Goal: Task Accomplishment & Management: Complete application form

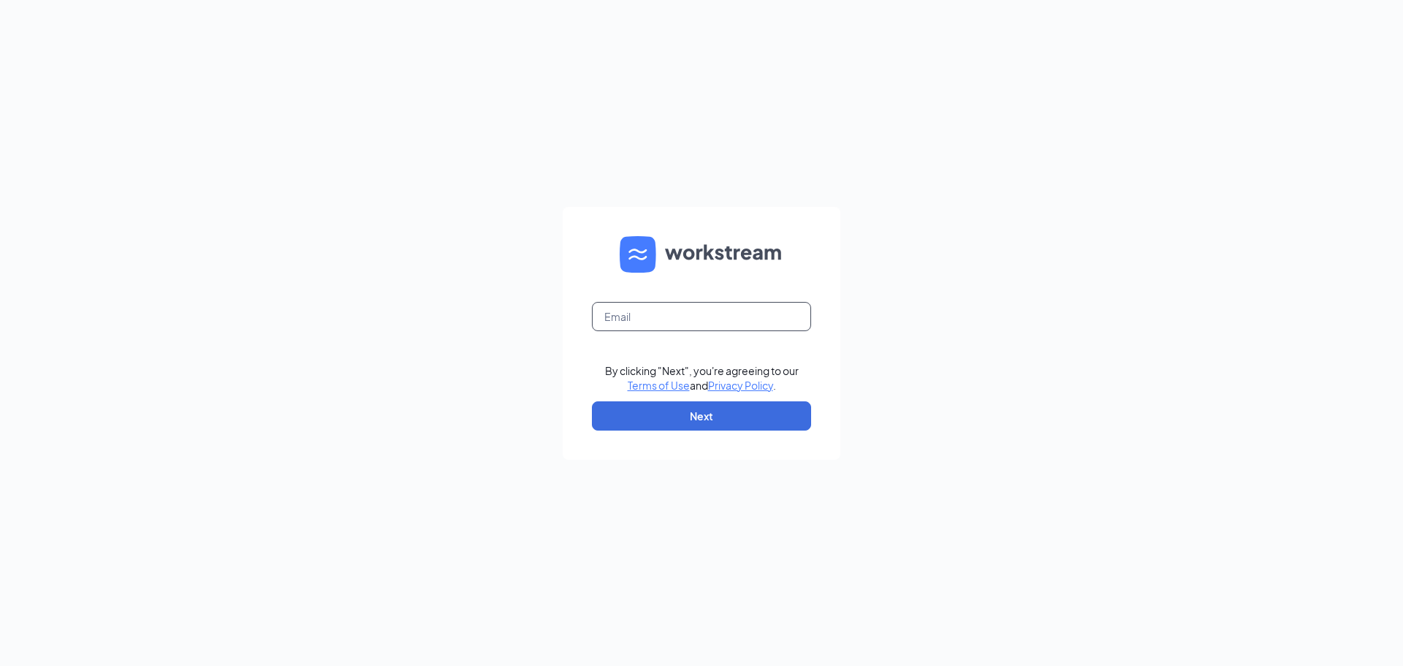
click at [778, 324] on input "text" at bounding box center [701, 316] width 219 height 29
type input "34krockolicious@gmail.com"
click at [712, 408] on button "Next" at bounding box center [701, 415] width 219 height 29
click at [717, 326] on input "text" at bounding box center [701, 316] width 219 height 29
type input "34krockolicious@gmail.com"
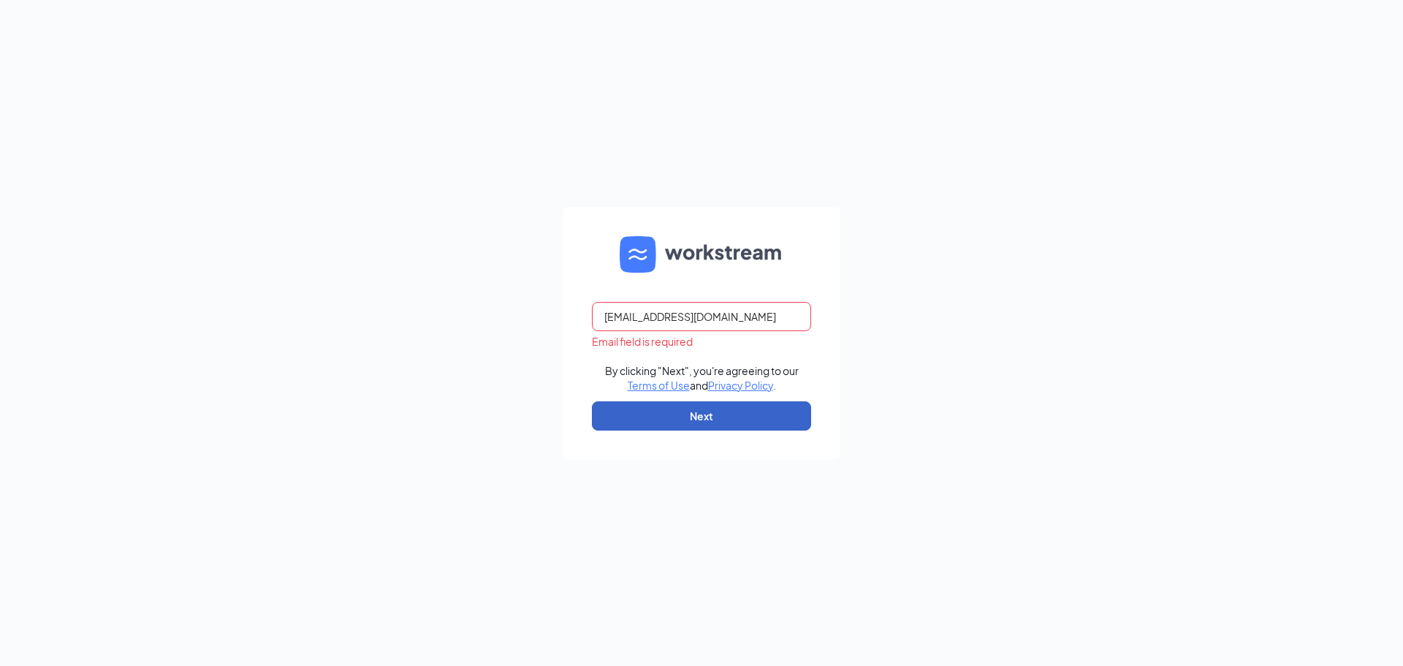
click at [687, 416] on button "Next" at bounding box center [701, 415] width 219 height 29
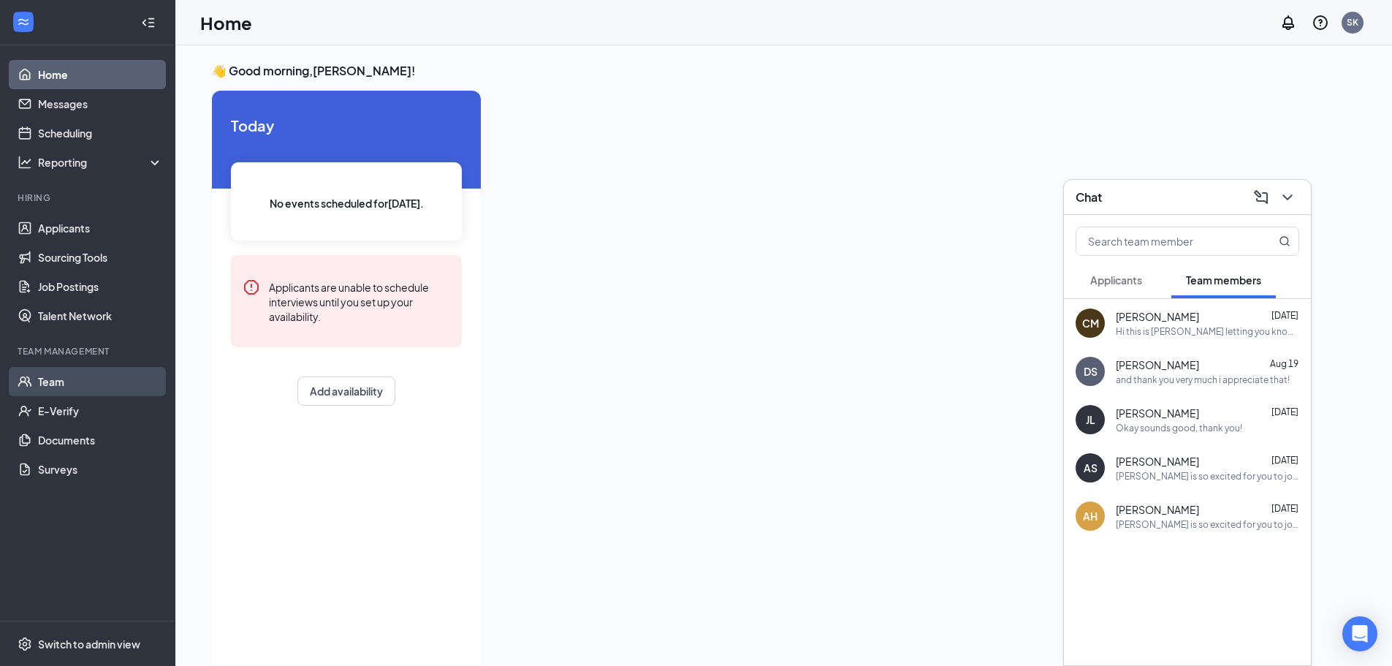
click at [58, 384] on link "Team" at bounding box center [100, 381] width 125 height 29
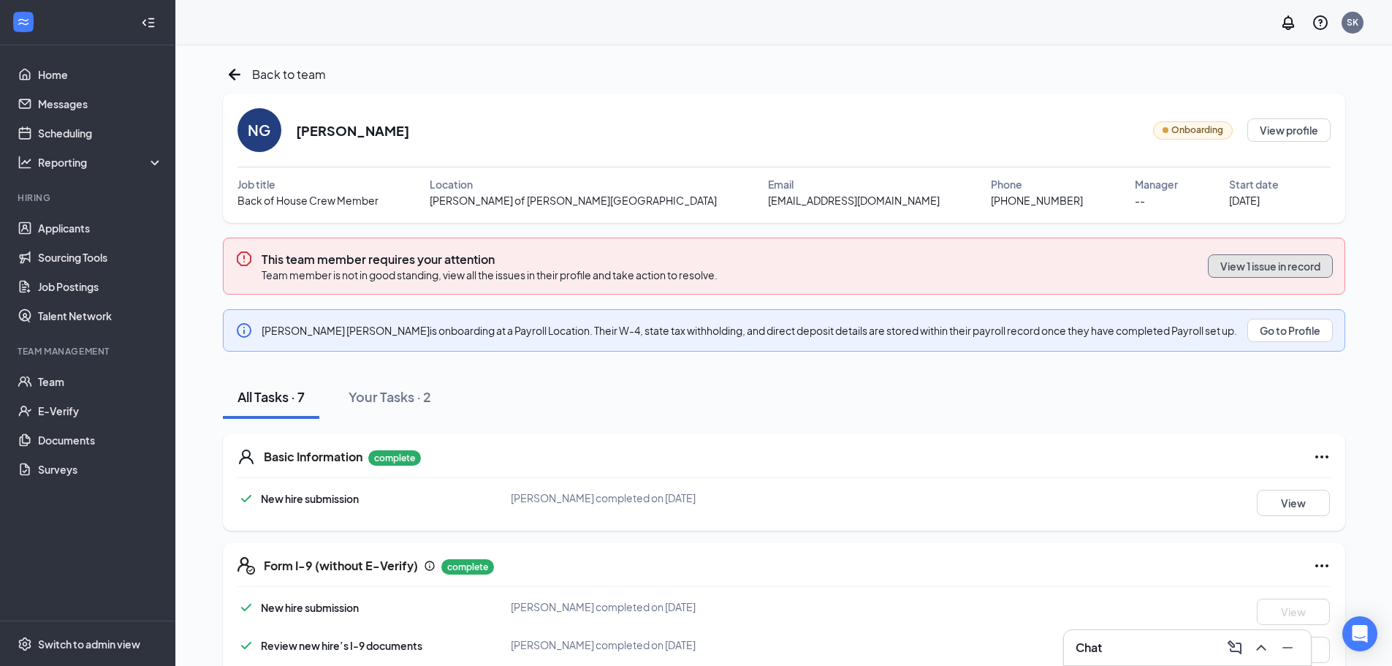
click at [1254, 271] on button "View 1 issue in record" at bounding box center [1270, 265] width 125 height 23
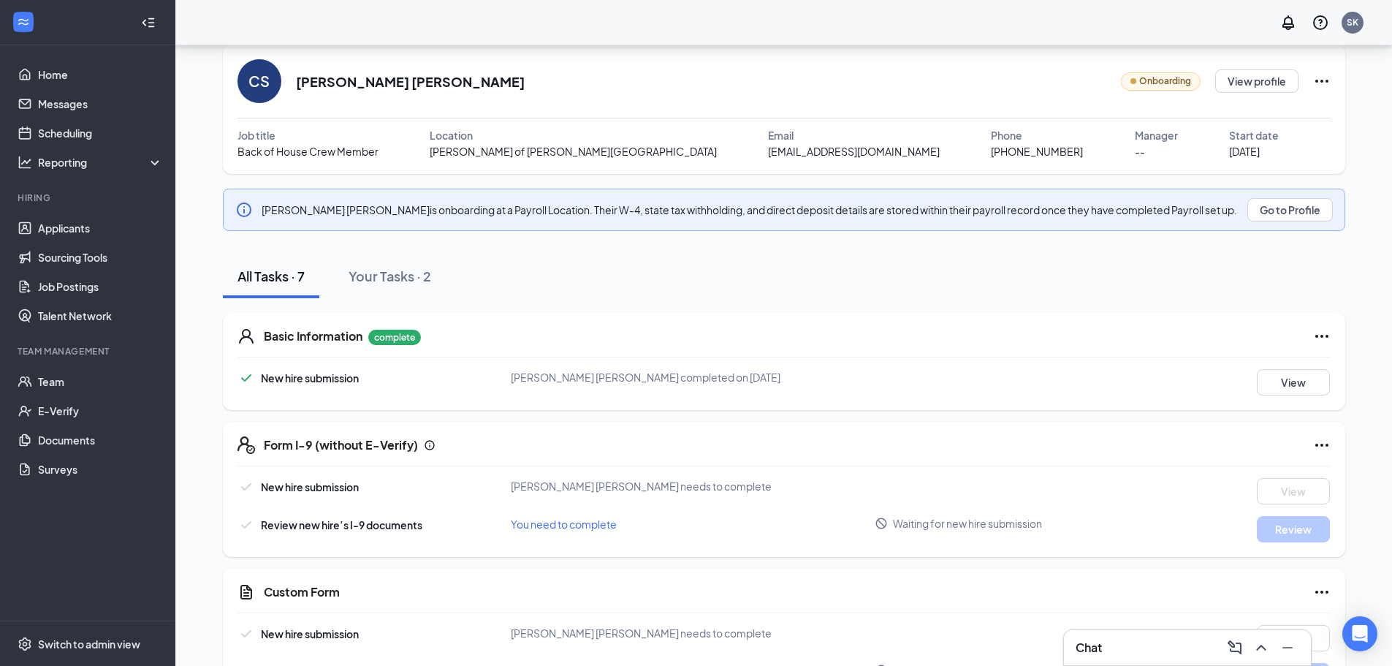
scroll to position [73, 0]
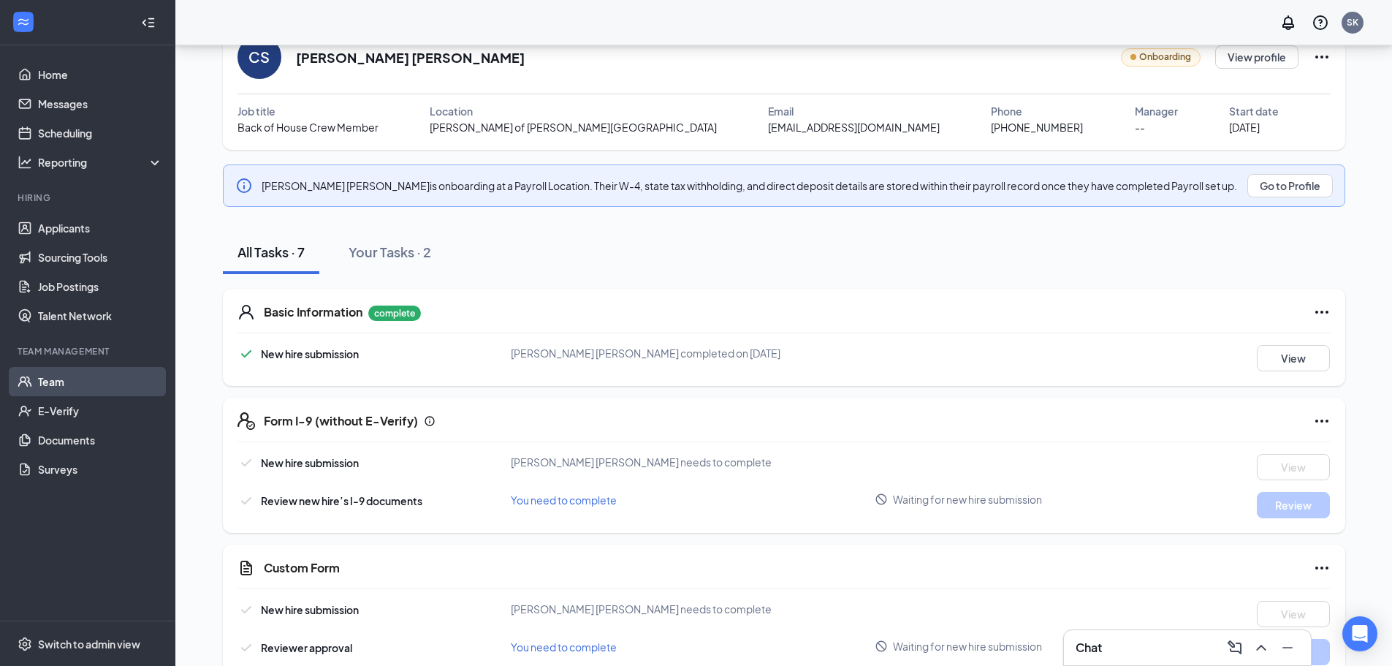
click at [77, 373] on link "Team" at bounding box center [100, 381] width 125 height 29
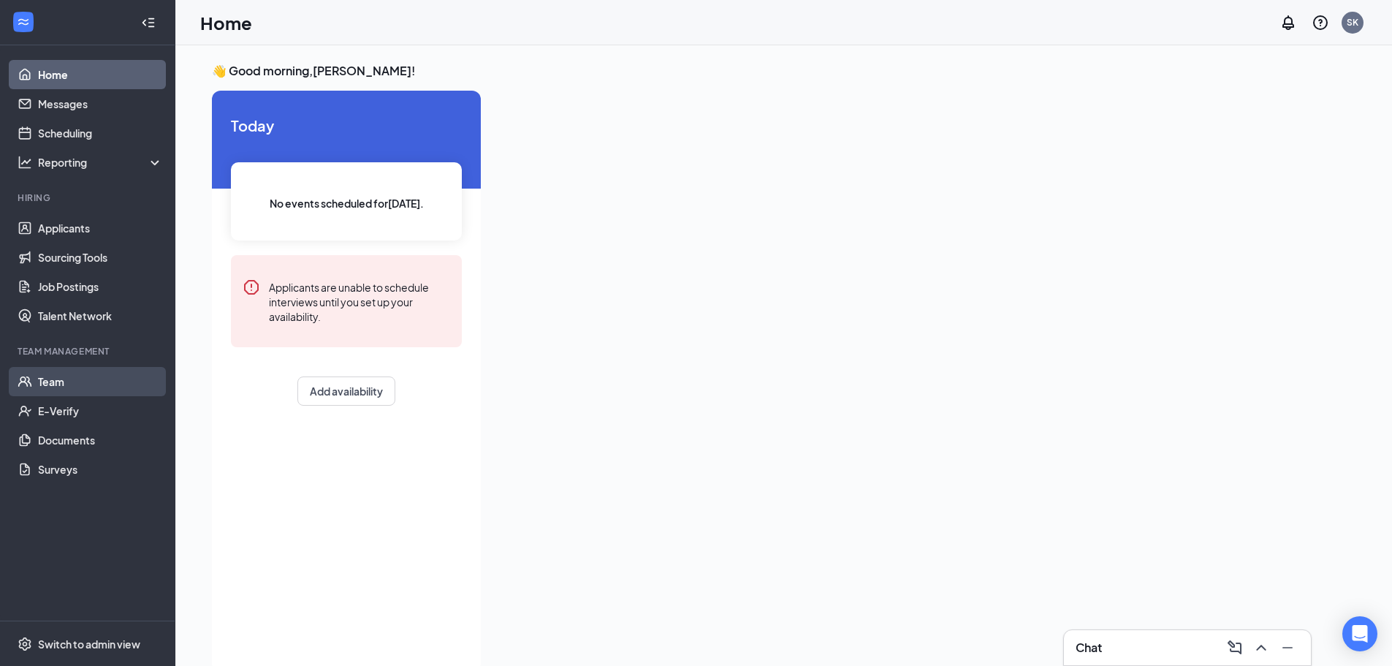
click at [105, 385] on link "Team" at bounding box center [100, 381] width 125 height 29
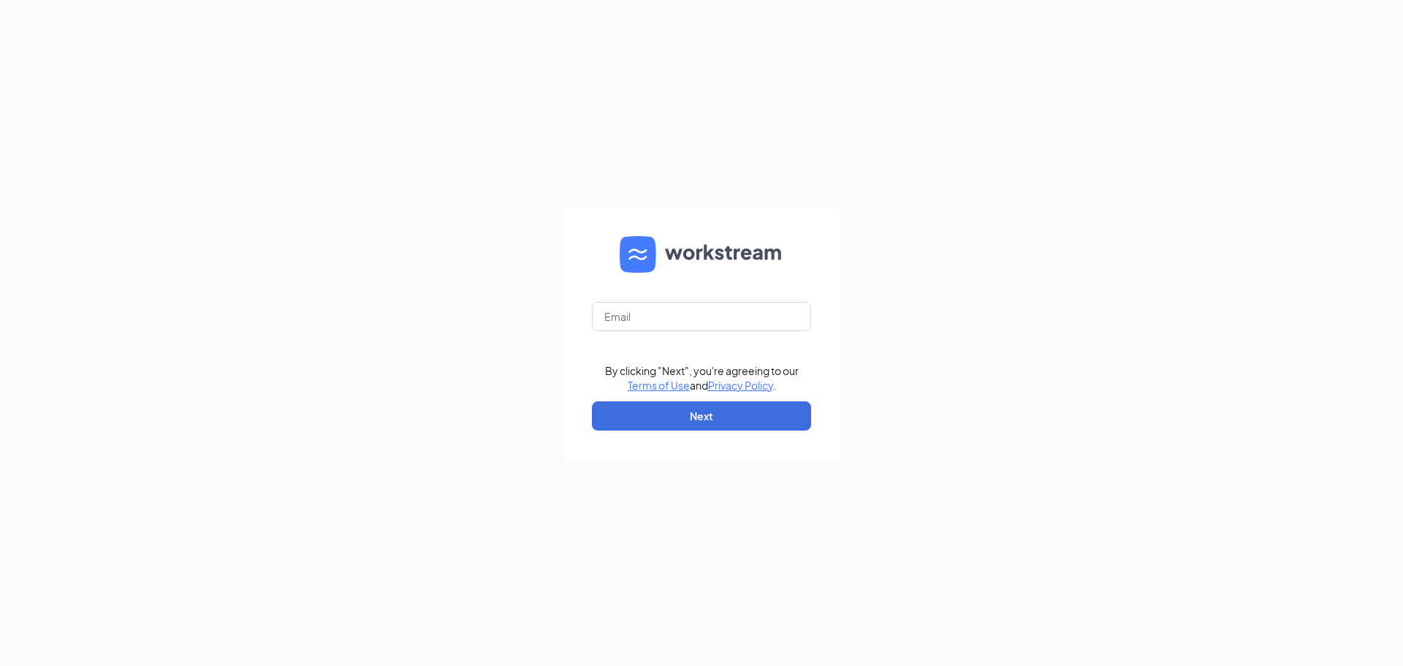
click at [755, 334] on form "By clicking "Next", you're agreeing to our Terms of Use and Privacy Policy . Ne…" at bounding box center [702, 333] width 278 height 253
click at [758, 324] on input "text" at bounding box center [701, 316] width 219 height 29
type input "34krockolicious@gmail.com"
click at [681, 410] on button "Next" at bounding box center [701, 415] width 219 height 29
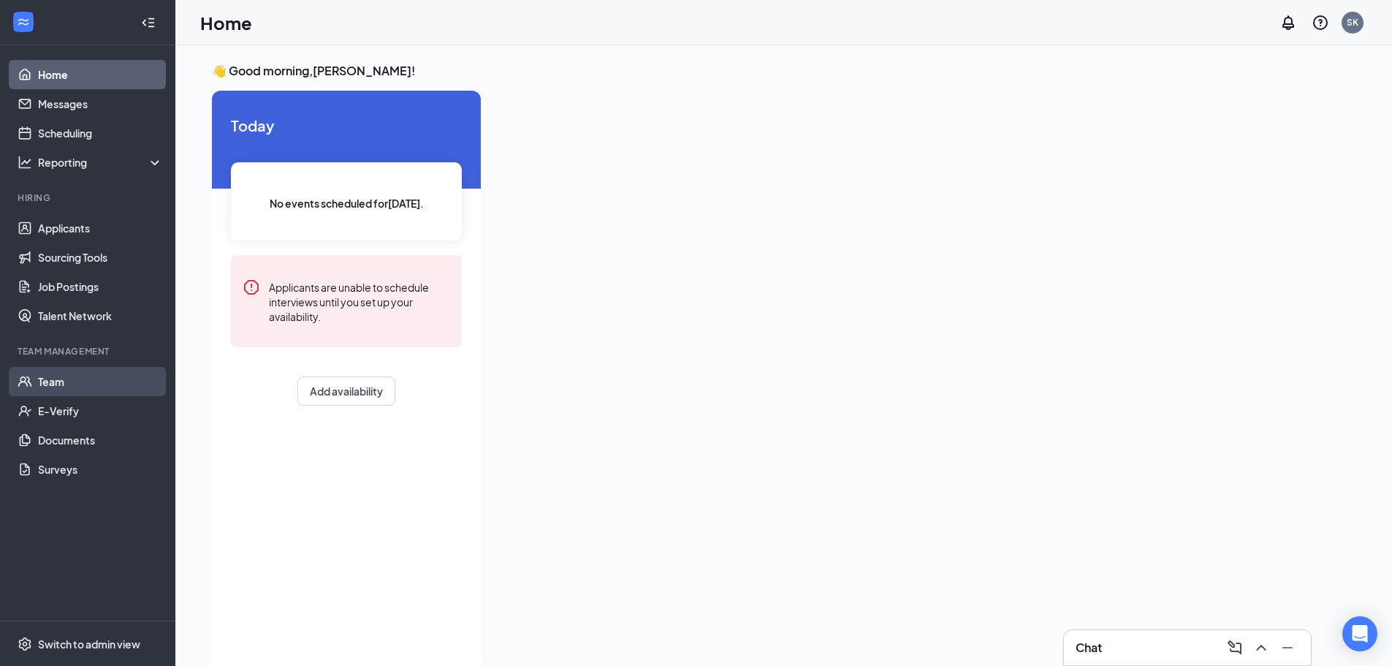
click at [69, 378] on link "Team" at bounding box center [100, 381] width 125 height 29
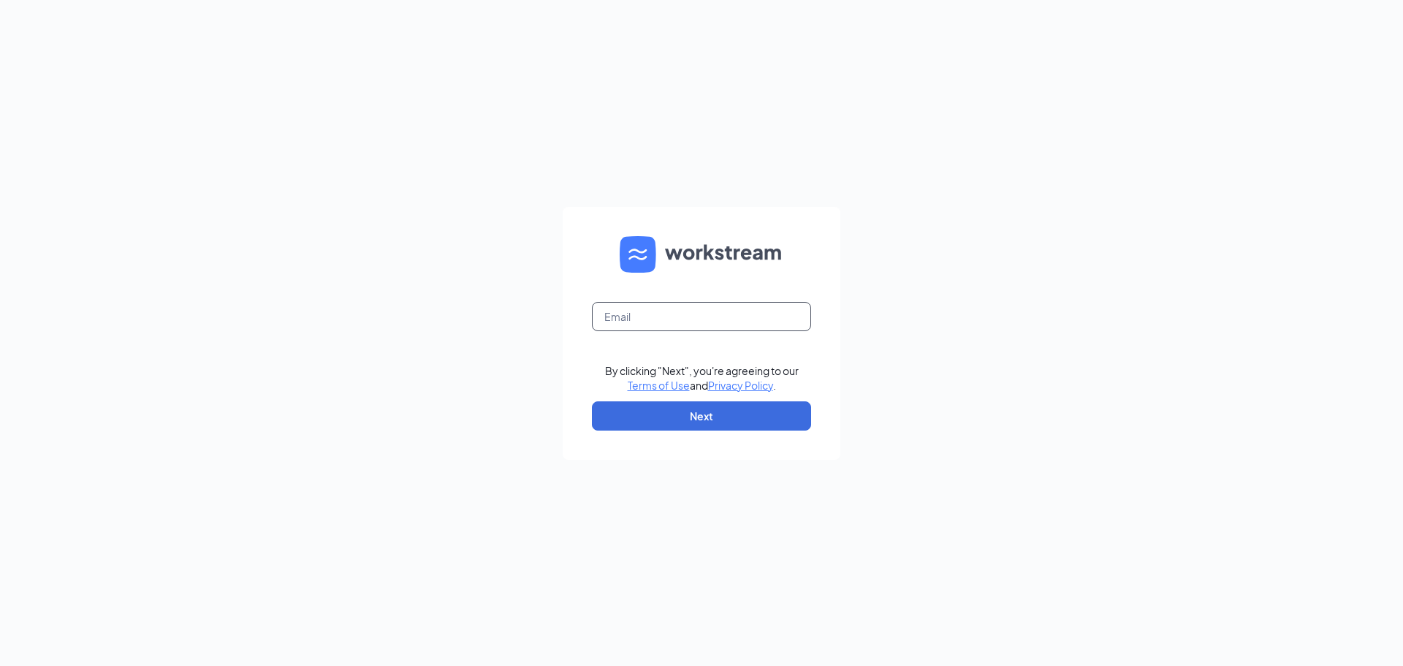
click at [723, 311] on input "text" at bounding box center [701, 316] width 219 height 29
type input "[EMAIL_ADDRESS][DOMAIN_NAME]"
click at [706, 409] on button "Next" at bounding box center [701, 415] width 219 height 29
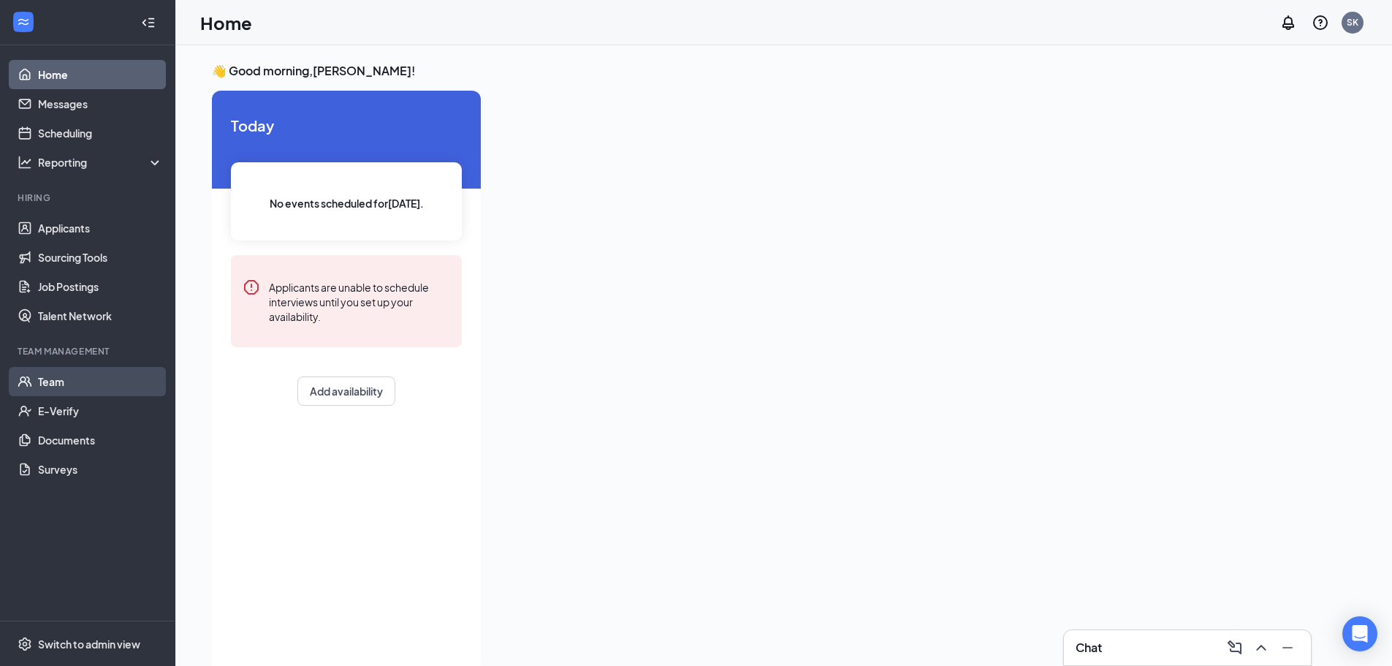
click at [58, 395] on link "Team" at bounding box center [100, 381] width 125 height 29
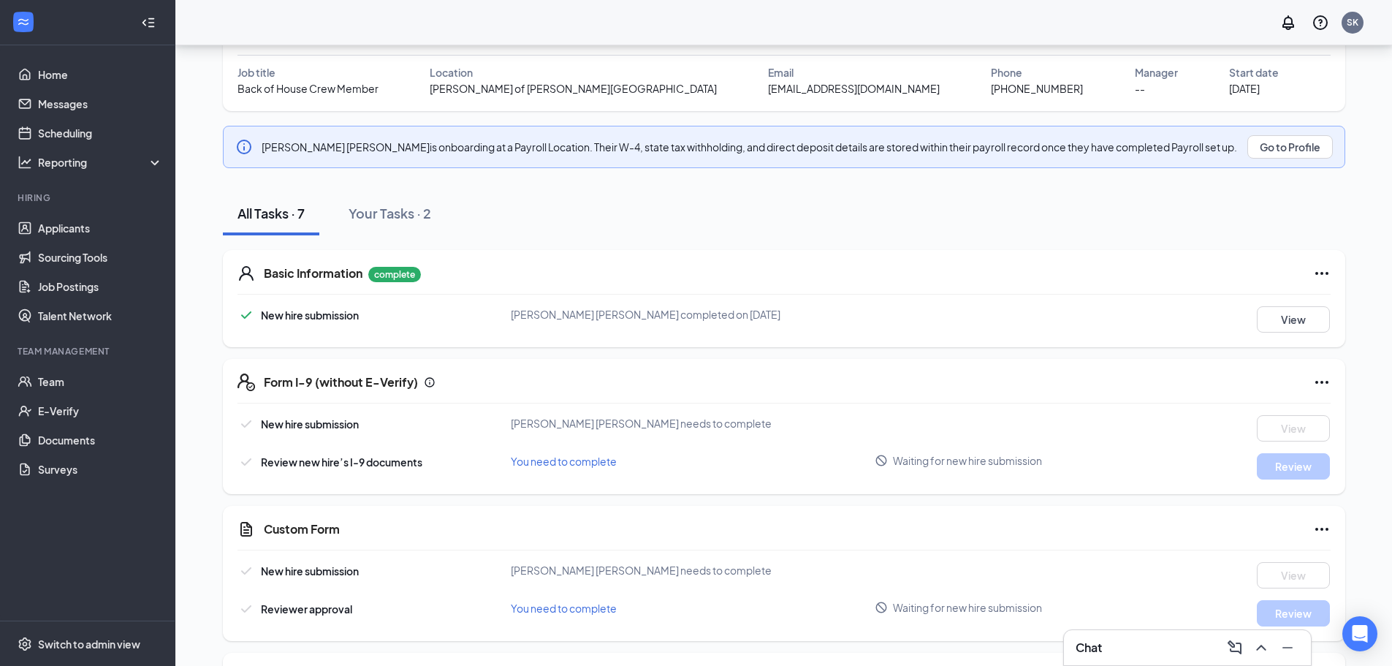
scroll to position [146, 0]
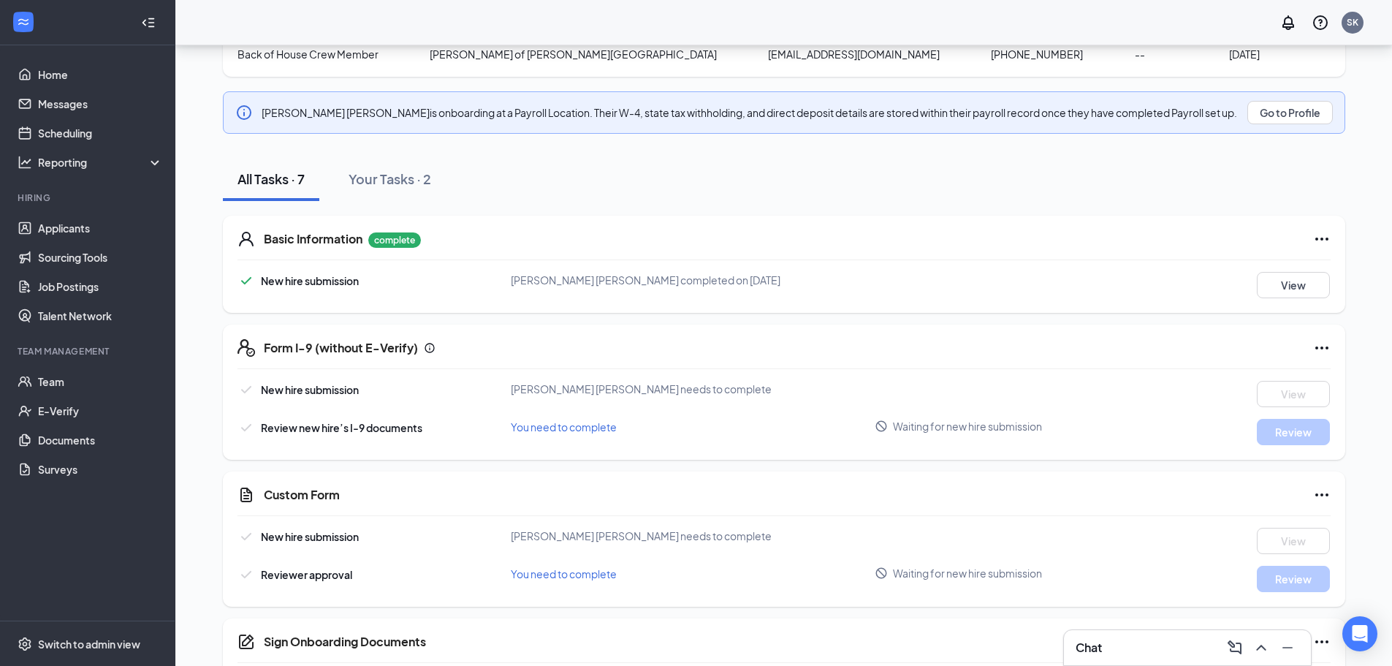
click at [338, 382] on div "New hire submission" at bounding box center [310, 389] width 98 height 16
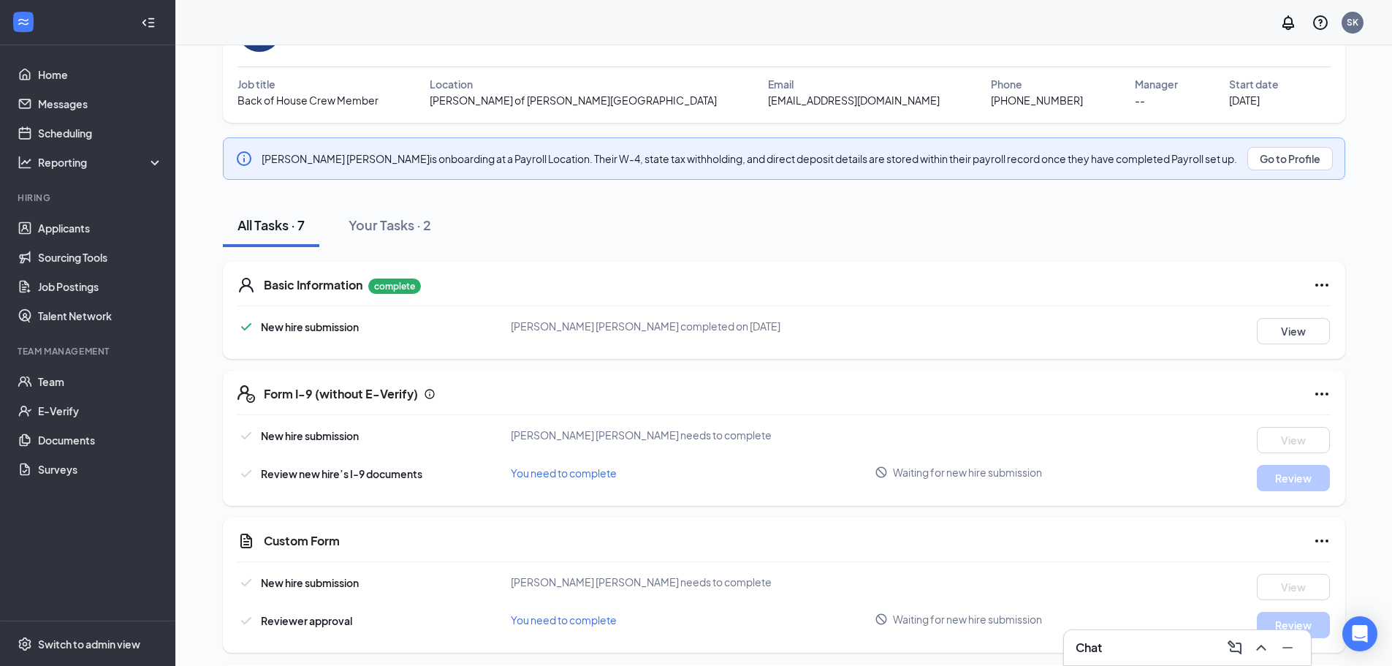
scroll to position [30, 0]
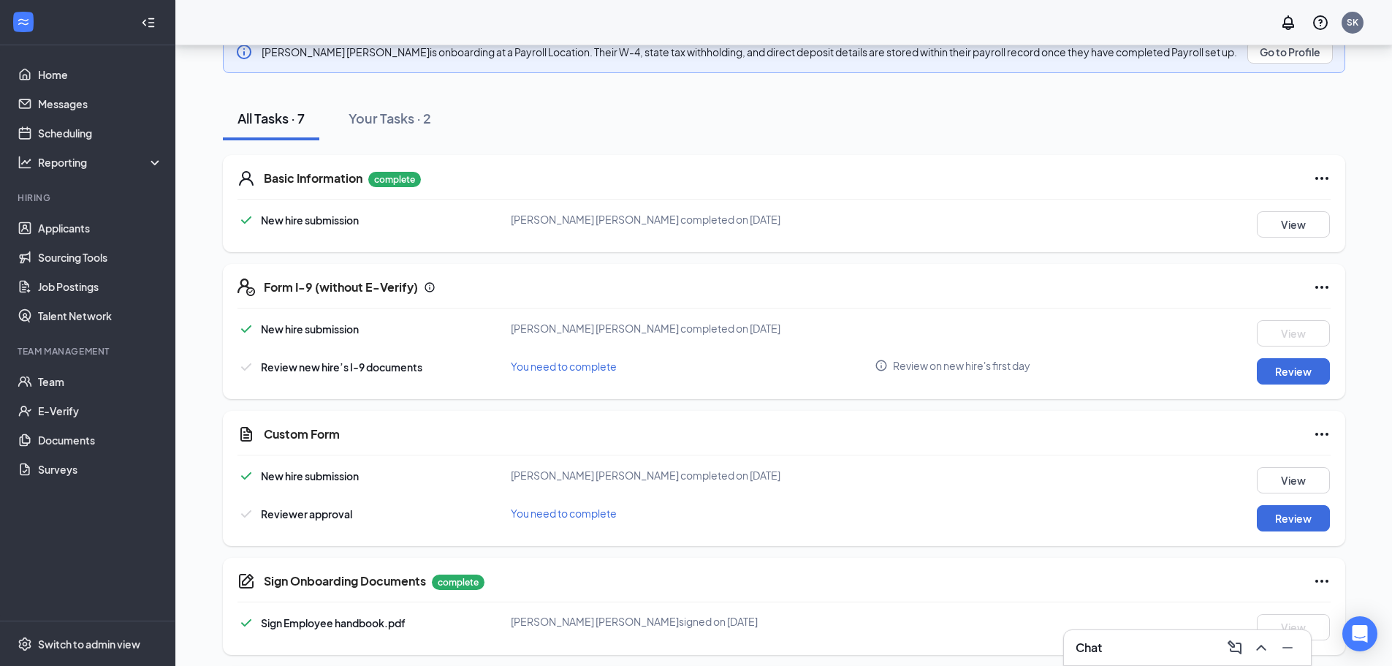
scroll to position [219, 0]
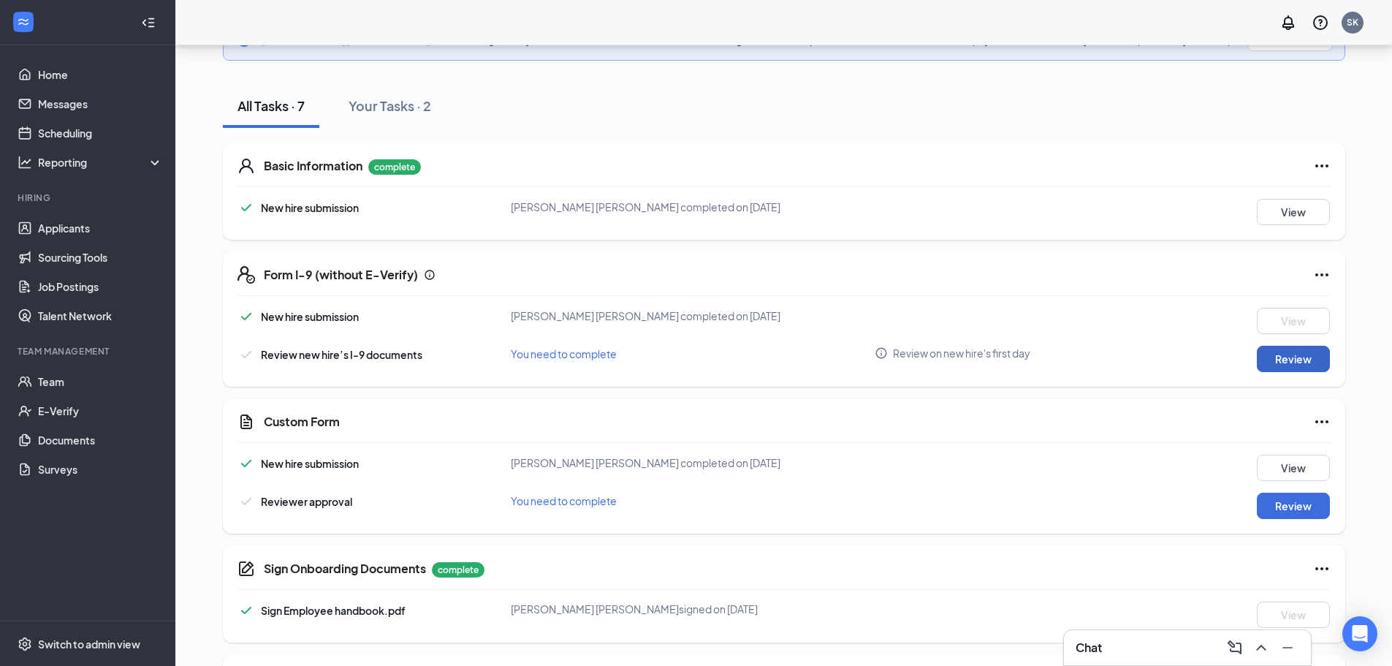
click at [1285, 356] on button "Review" at bounding box center [1293, 359] width 73 height 26
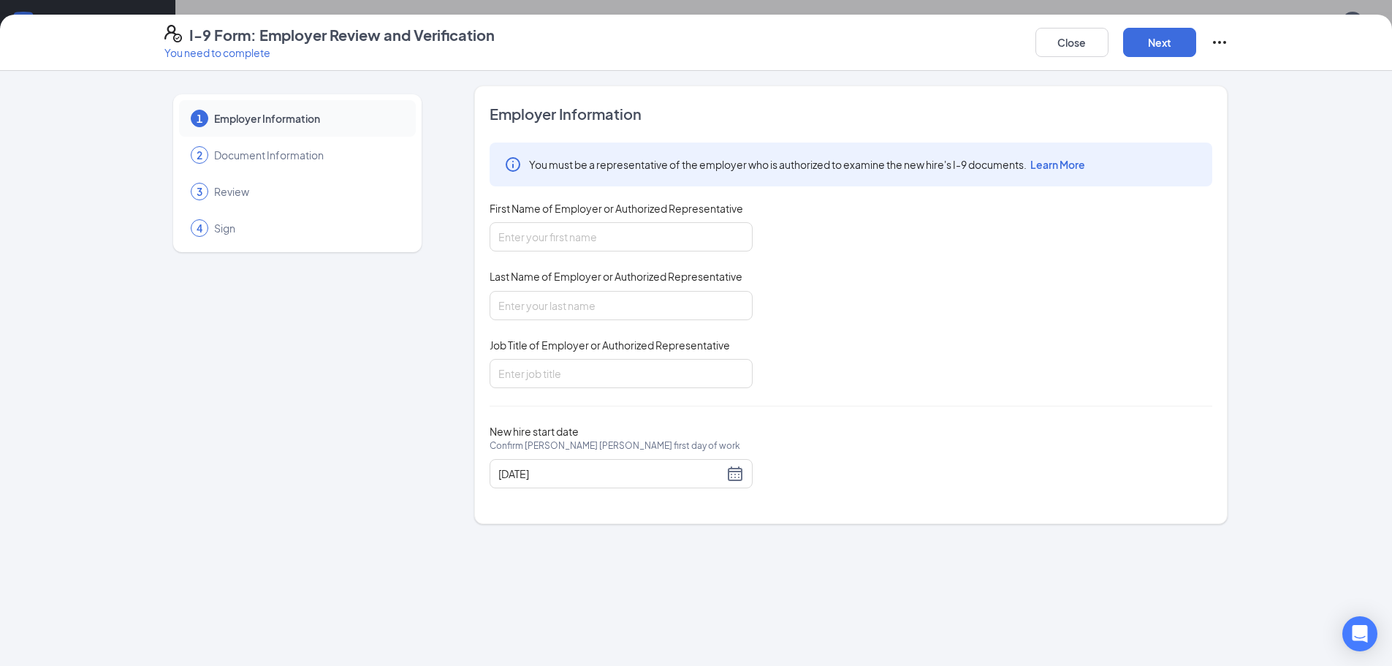
click at [639, 221] on div "First Name of Employer or Authorized Representative" at bounding box center [620, 211] width 263 height 21
click at [641, 245] on input "First Name of Employer or Authorized Representative" at bounding box center [620, 236] width 263 height 29
type input "[PERSON_NAME]"
click at [620, 314] on input "Last Name of Employer or Authorized Representative" at bounding box center [620, 305] width 263 height 29
type input "[PERSON_NAME]"
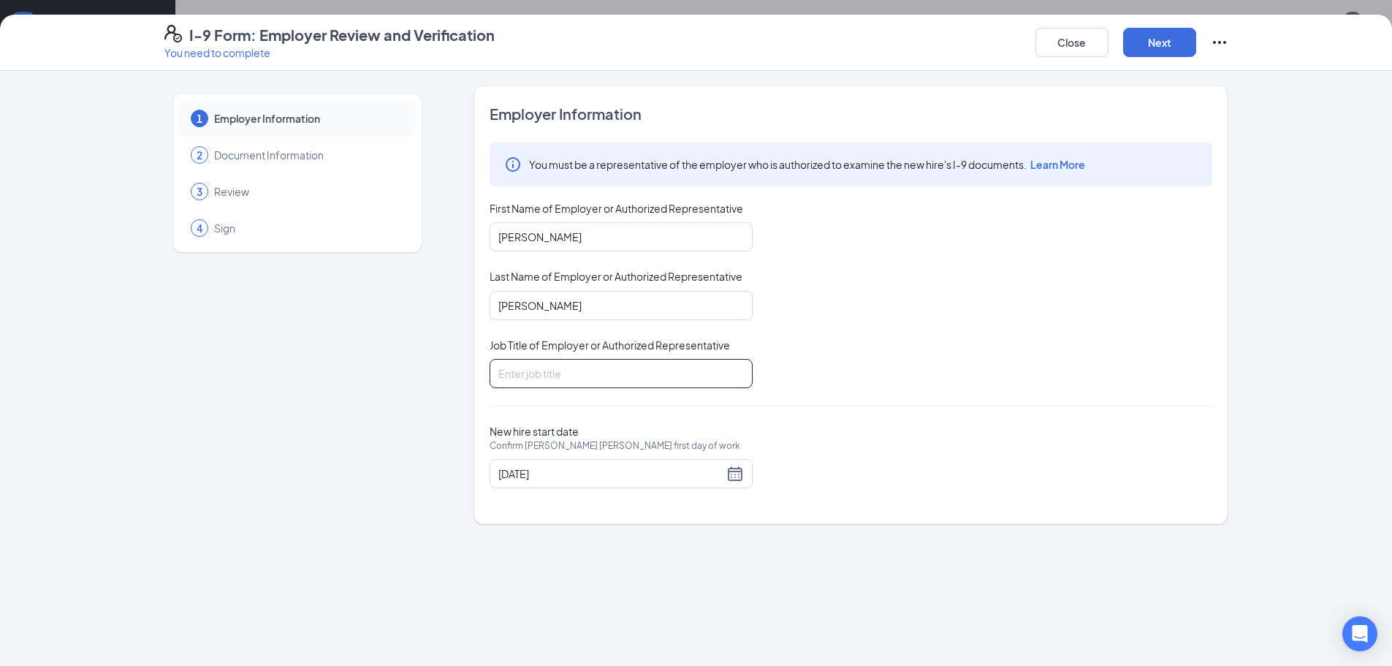
click at [551, 367] on input "Job Title of Employer or Authorized Representative" at bounding box center [620, 373] width 263 height 29
type input "Manager"
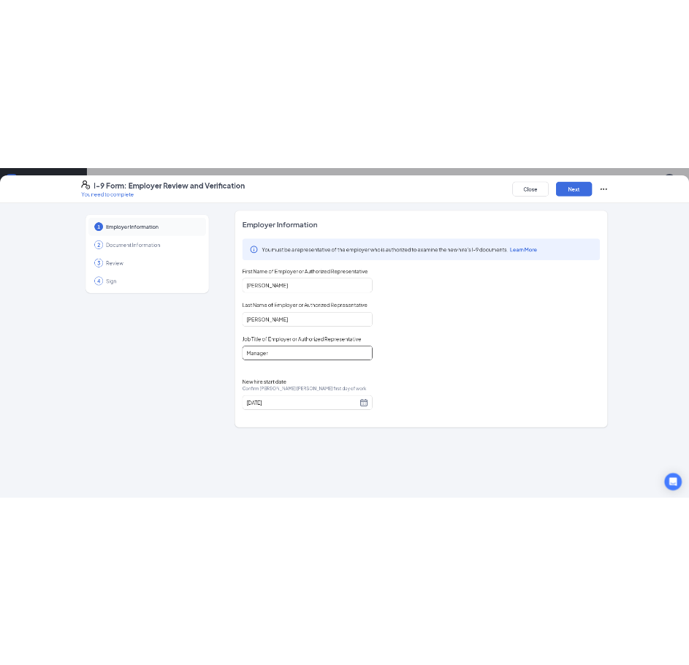
scroll to position [292, 0]
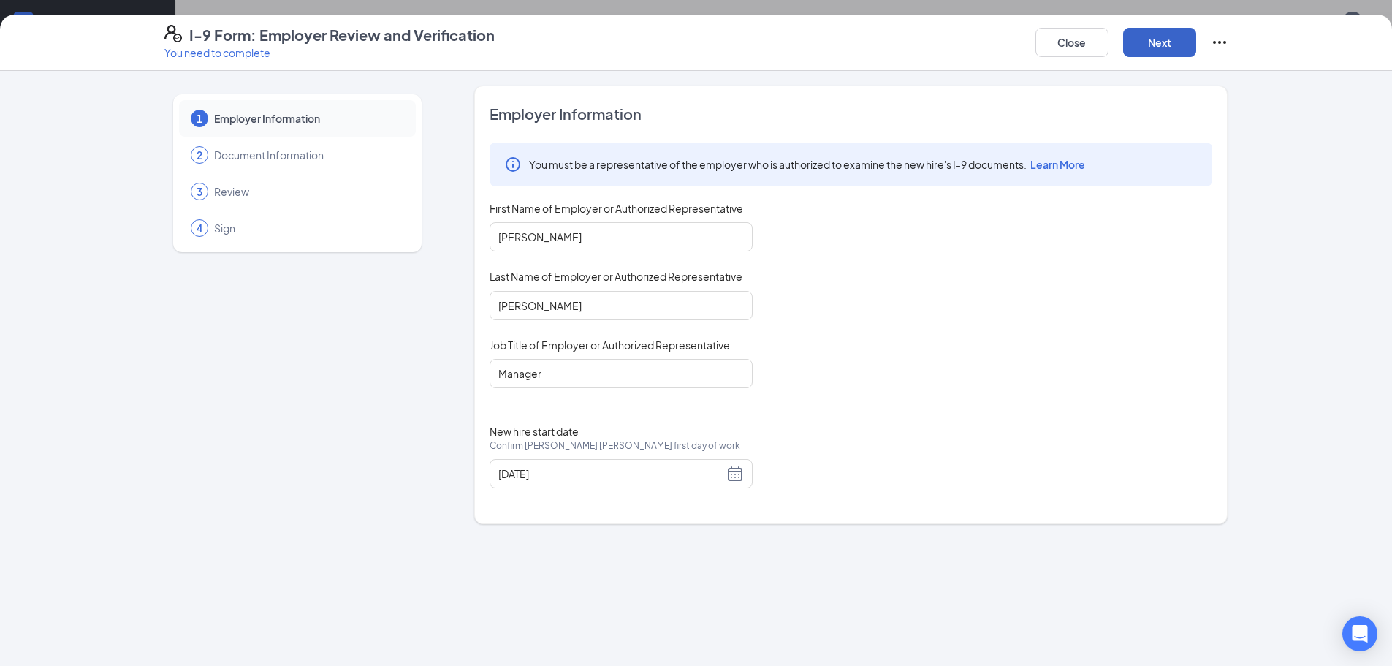
click at [1168, 45] on button "Next" at bounding box center [1159, 42] width 73 height 29
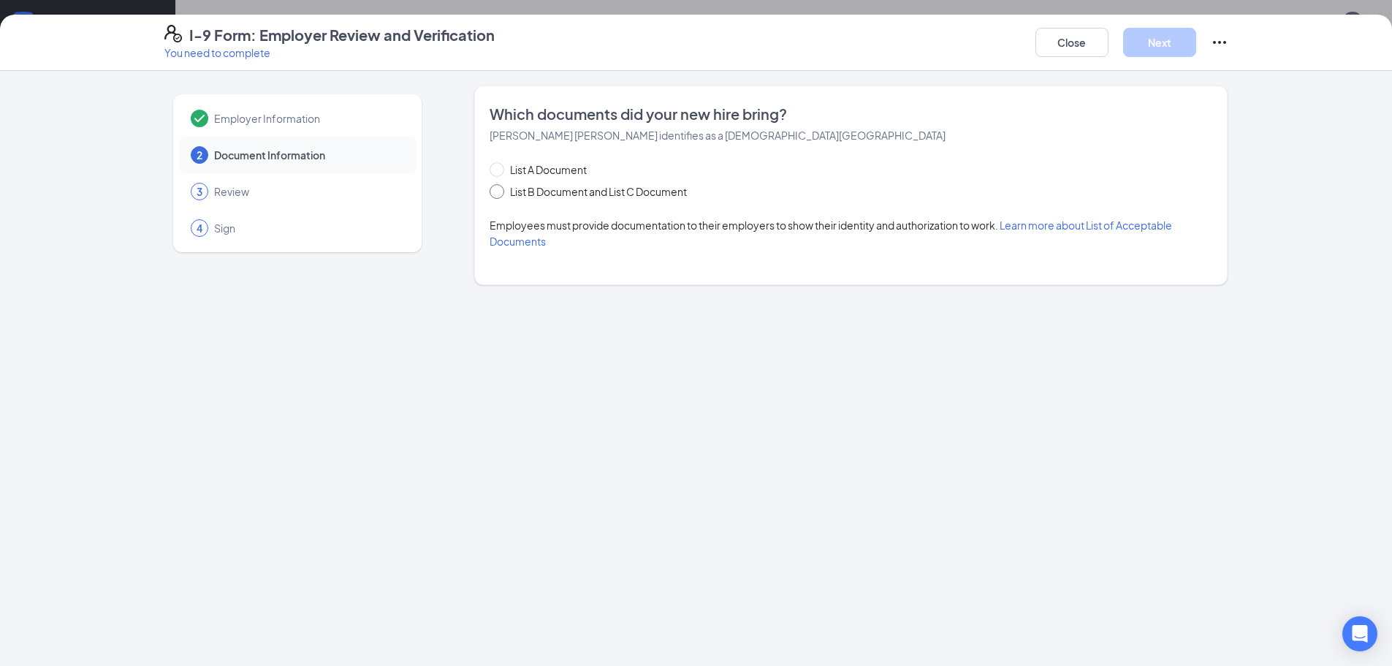
click at [491, 195] on span at bounding box center [496, 191] width 15 height 15
click at [491, 194] on input "List B Document and List C Document" at bounding box center [494, 189] width 10 height 10
radio input "true"
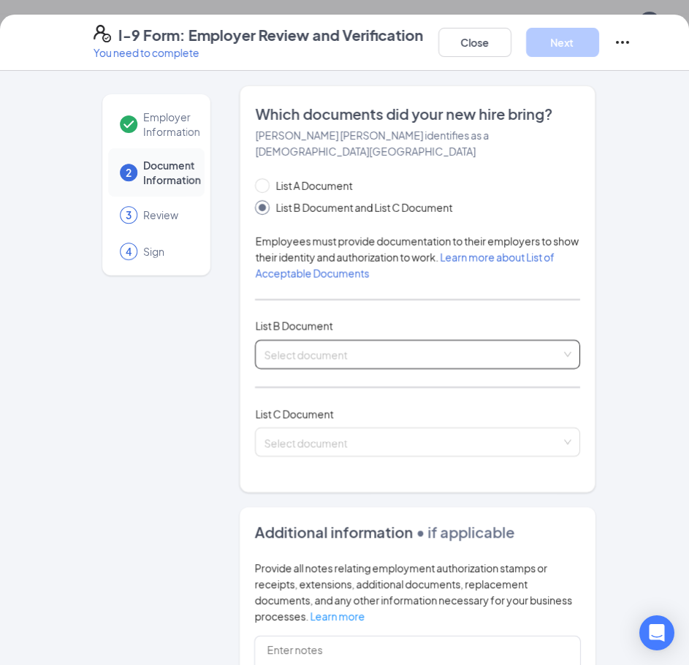
click at [364, 340] on input "search" at bounding box center [412, 351] width 297 height 22
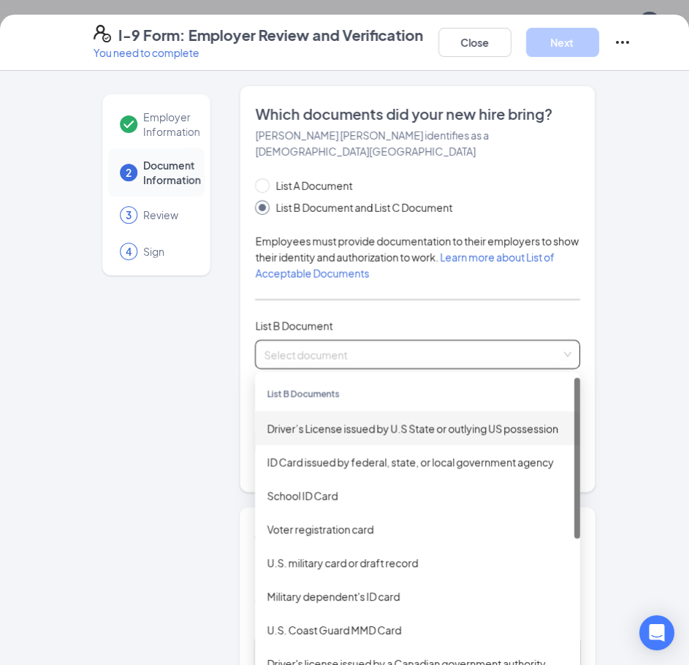
click at [396, 420] on div "Driver’s License issued by U.S State or outlying US possession" at bounding box center [418, 428] width 302 height 16
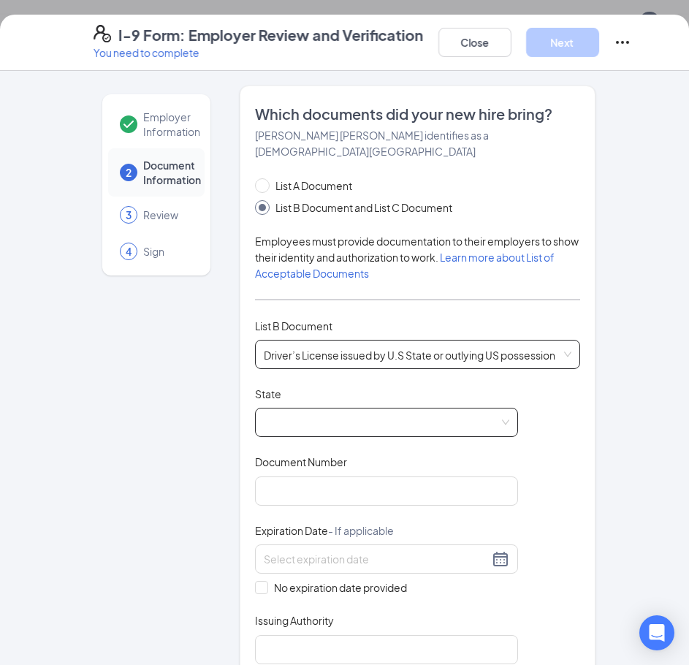
click at [395, 416] on span at bounding box center [386, 422] width 245 height 28
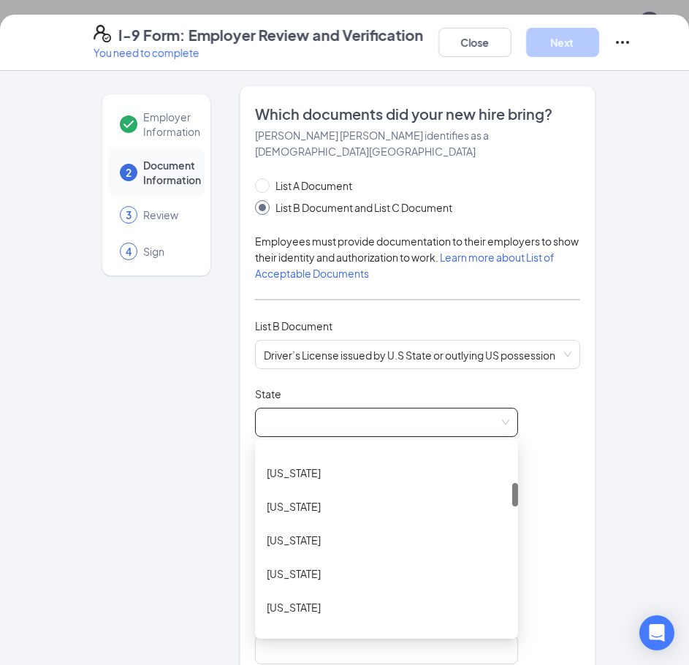
scroll to position [365, 0]
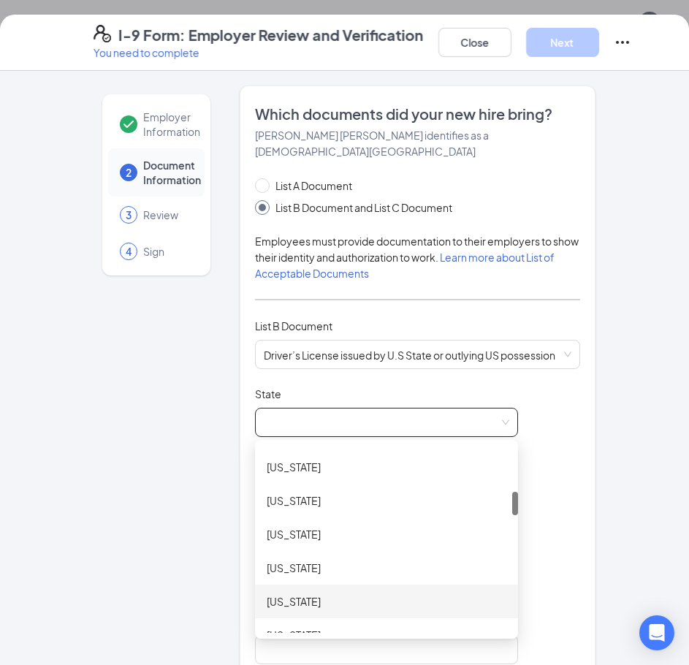
click at [320, 584] on div "[US_STATE]" at bounding box center [386, 601] width 263 height 34
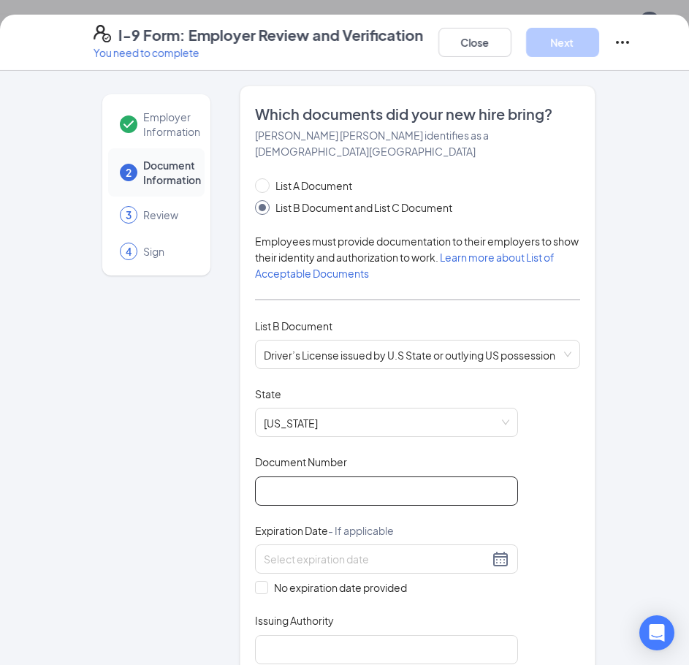
click at [357, 479] on input "Document Number" at bounding box center [386, 490] width 263 height 29
type input "36211009123S"
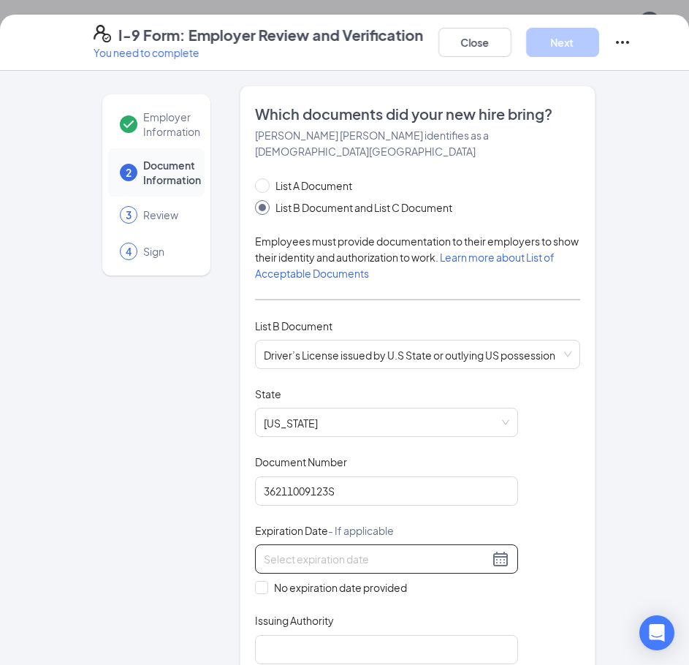
click at [443, 551] on input at bounding box center [376, 559] width 225 height 16
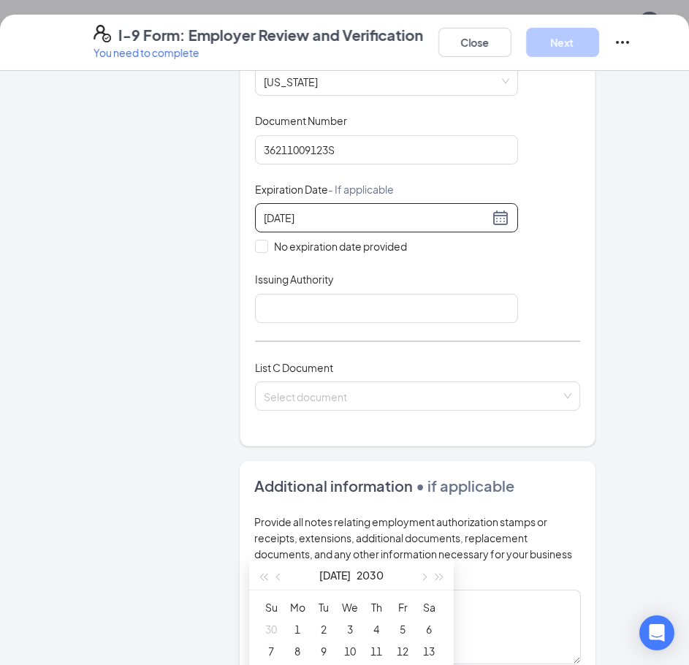
scroll to position [438, 0]
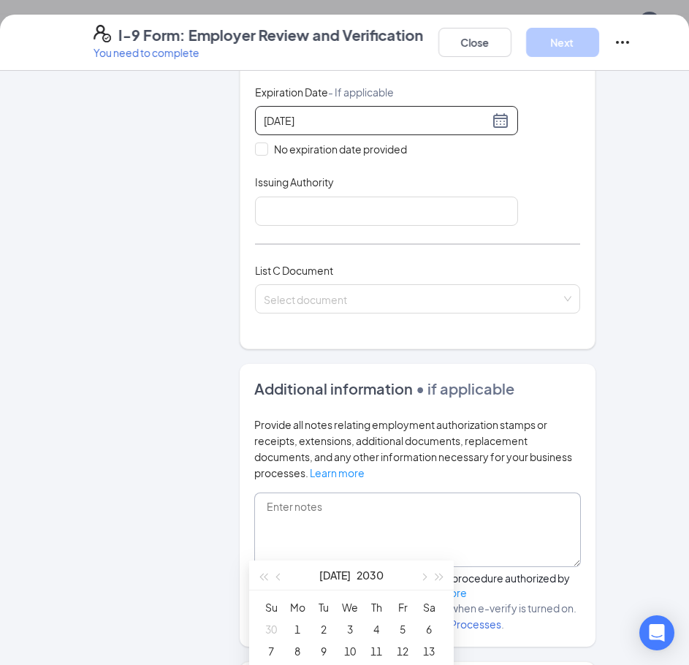
drag, startPoint x: 384, startPoint y: 576, endPoint x: 411, endPoint y: 511, distance: 71.1
click at [411, 373] on body "SK Chat Back to team [PERSON_NAME] Onboarding View profile Job title Back of Ho…" at bounding box center [344, 40] width 689 height 665
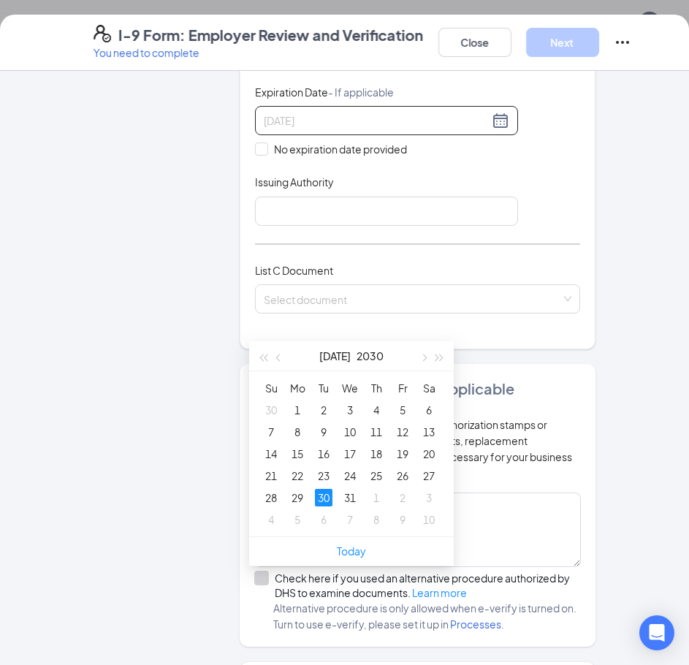
click at [327, 496] on div "30" at bounding box center [324, 498] width 18 height 18
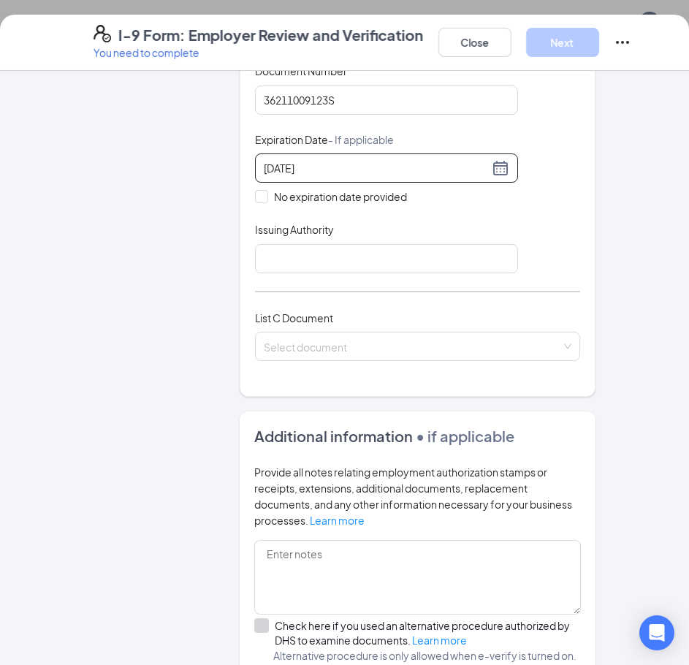
scroll to position [365, 0]
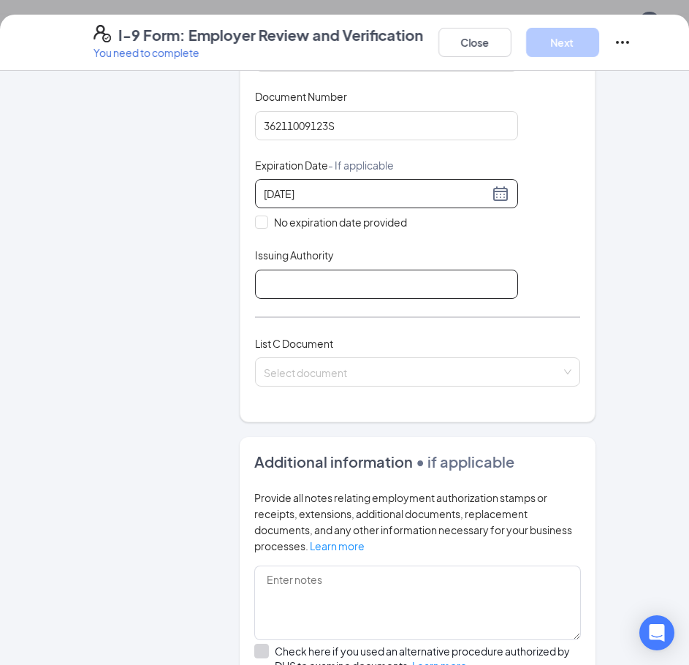
type input "[DATE]"
click at [299, 270] on input "Issuing Authority" at bounding box center [386, 284] width 263 height 29
type input "IL"
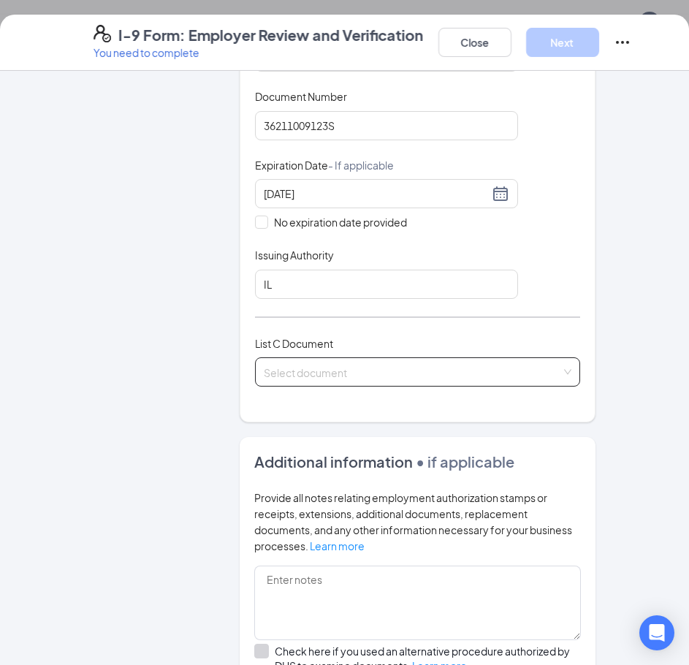
click at [375, 358] on input "search" at bounding box center [412, 369] width 297 height 22
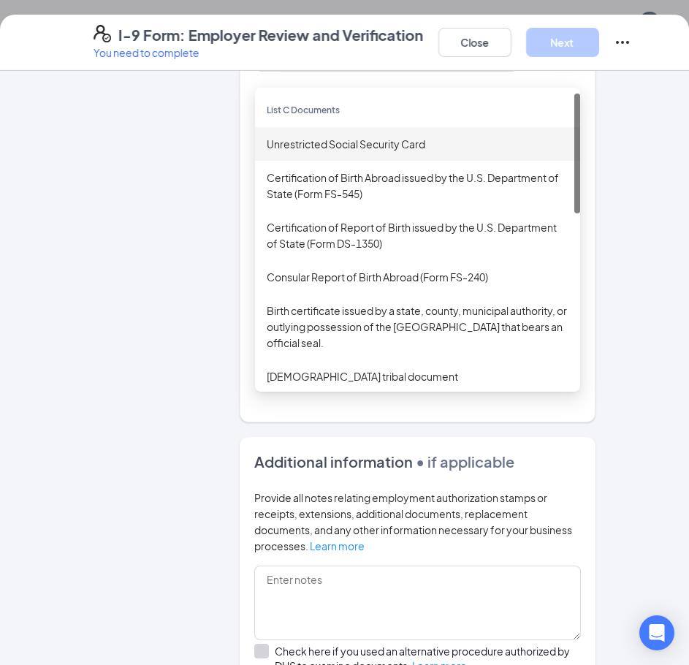
click at [381, 139] on div "Unrestricted Social Security Card" at bounding box center [417, 144] width 325 height 34
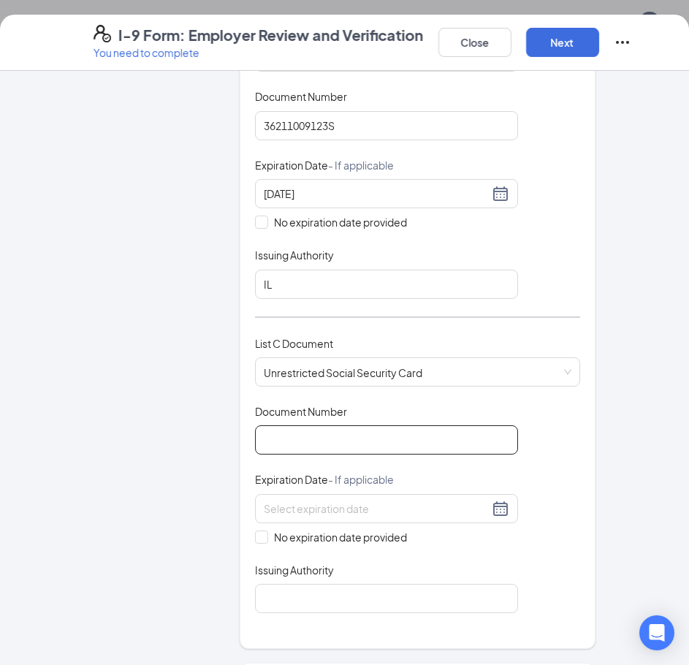
click at [350, 425] on input "Document Number" at bounding box center [386, 439] width 263 height 29
type input "346-08-8915"
click at [262, 530] on span at bounding box center [261, 536] width 13 height 13
click at [262, 530] on input "No expiration date provided" at bounding box center [260, 535] width 10 height 10
checkbox input "true"
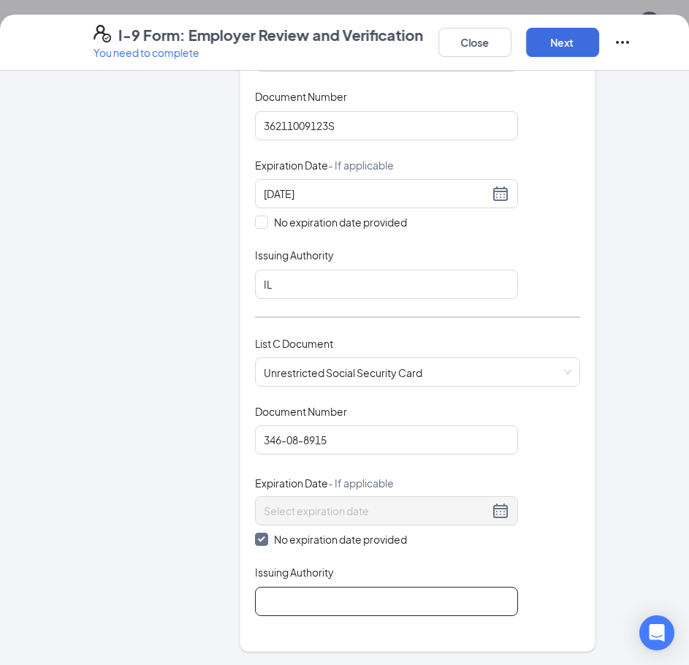
click at [297, 591] on input "Issuing Authority" at bounding box center [386, 601] width 263 height 29
type input "SS Administration"
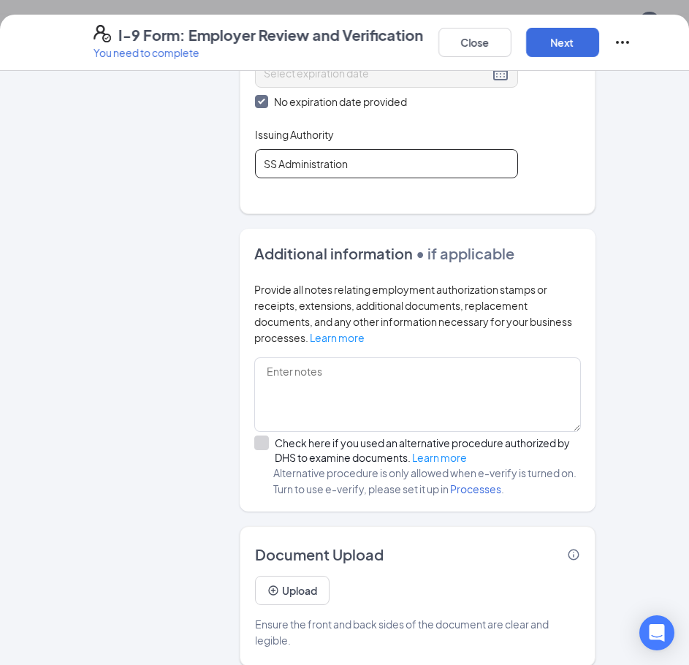
scroll to position [532, 0]
click at [562, 47] on button "Next" at bounding box center [562, 42] width 73 height 29
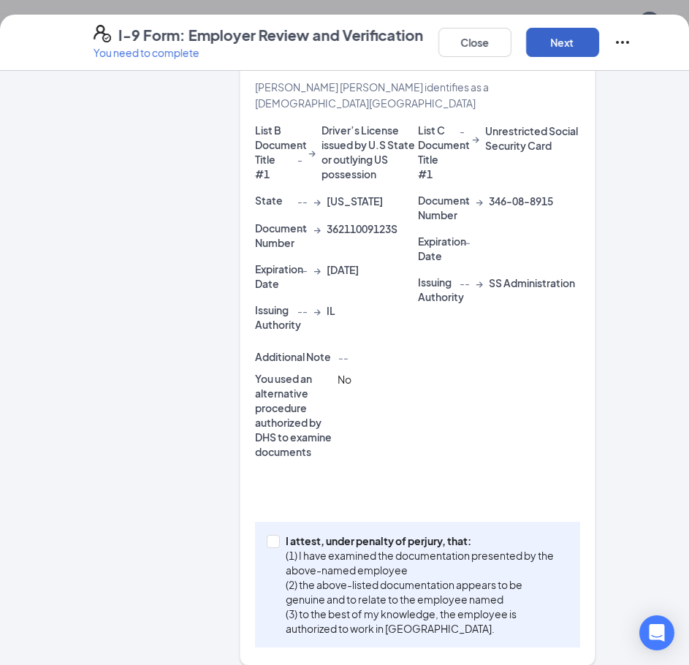
scroll to position [335, 0]
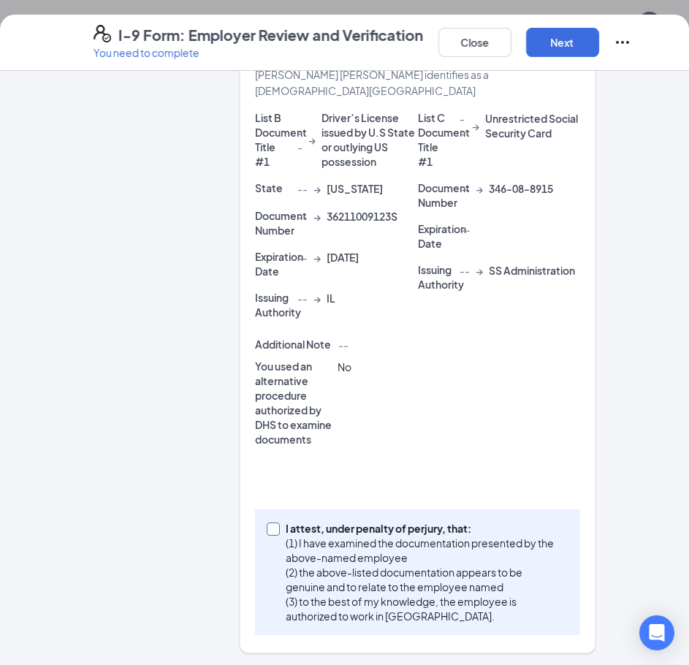
click at [272, 526] on span at bounding box center [273, 528] width 13 height 13
click at [272, 526] on input "I attest, under penalty of [PERSON_NAME], that: (1) I have examined the documen…" at bounding box center [272, 527] width 10 height 10
checkbox input "true"
click at [563, 42] on button "Next" at bounding box center [562, 42] width 73 height 29
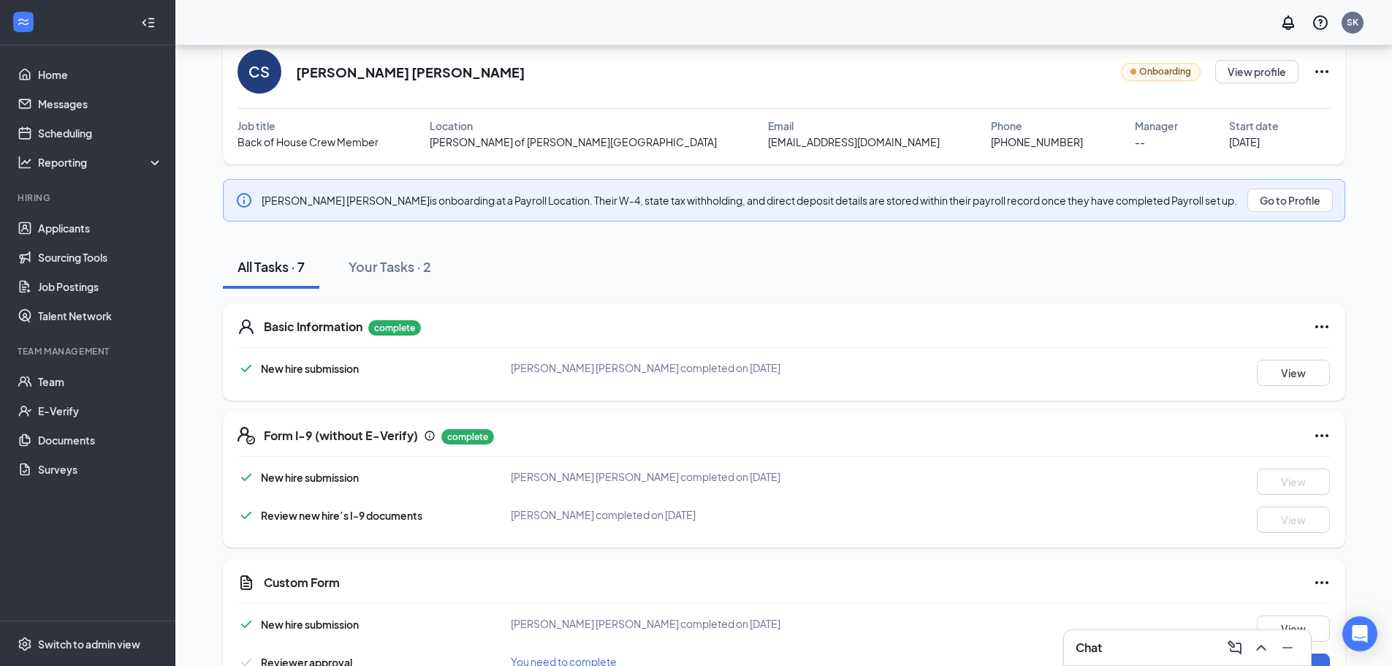
scroll to position [0, 0]
